Goal: Task Accomplishment & Management: Manage account settings

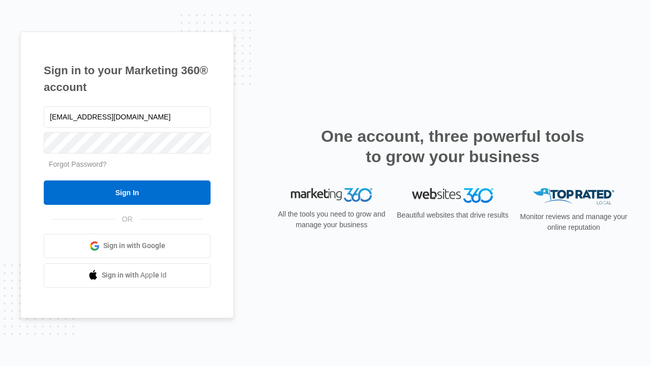
type input "[EMAIL_ADDRESS][DOMAIN_NAME]"
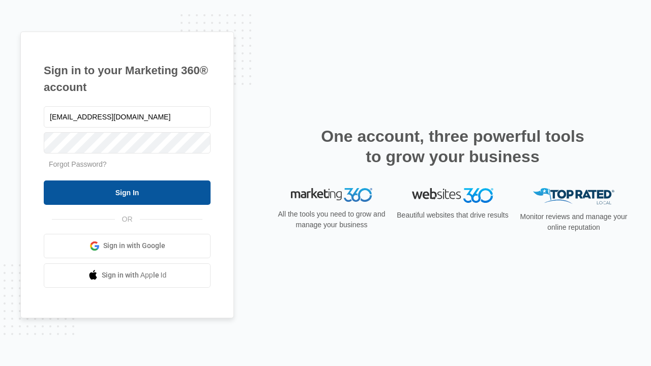
click at [127, 192] on input "Sign In" at bounding box center [127, 193] width 167 height 24
